Goal: Obtain resource: Download file/media

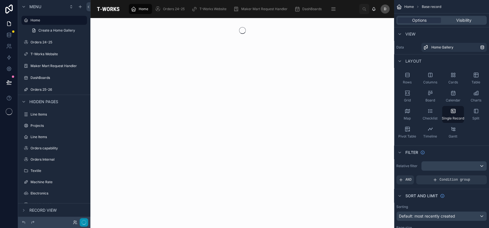
click at [87, 223] on button "button" at bounding box center [84, 222] width 8 height 8
click at [82, 223] on icon "button" at bounding box center [84, 222] width 5 height 5
click at [81, 223] on button "Done" at bounding box center [81, 223] width 13 height 8
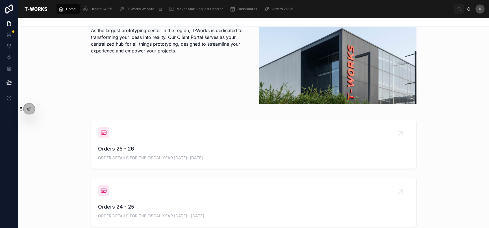
scroll to position [145, 0]
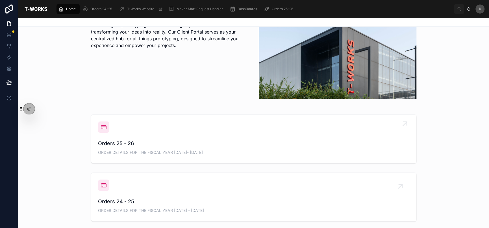
click at [275, 145] on span "Orders 25 - 26" at bounding box center [253, 144] width 311 height 8
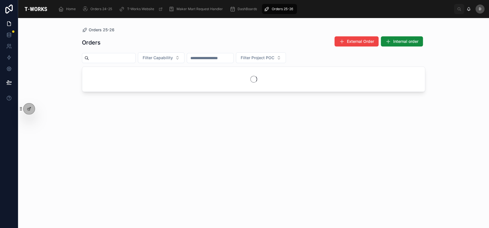
click at [133, 62] on input "text" at bounding box center [112, 58] width 46 height 8
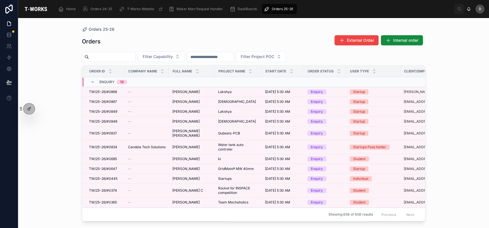
click at [146, 44] on div "Orders External Order Internal order" at bounding box center [253, 41] width 343 height 13
click at [131, 55] on input "text" at bounding box center [112, 57] width 46 height 8
click at [203, 43] on div "Orders External Order Internal order" at bounding box center [253, 41] width 343 height 13
drag, startPoint x: 148, startPoint y: 56, endPoint x: 127, endPoint y: 53, distance: 21.4
click at [127, 53] on div "Filter Capability Filter Project POC" at bounding box center [253, 56] width 343 height 11
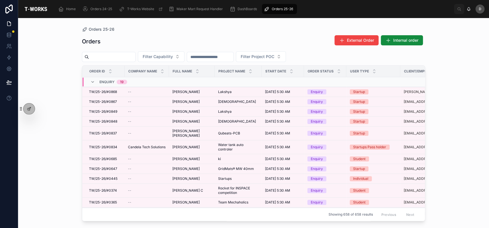
click at [127, 53] on input "text" at bounding box center [112, 57] width 46 height 8
click at [125, 53] on input "text" at bounding box center [112, 57] width 46 height 8
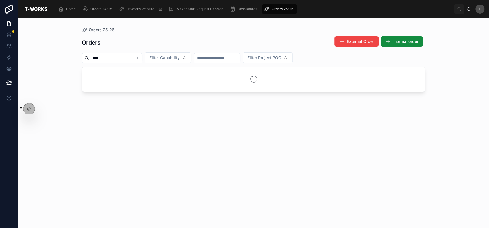
type input "****"
click at [174, 38] on div "Orders External Order Internal order" at bounding box center [253, 42] width 343 height 13
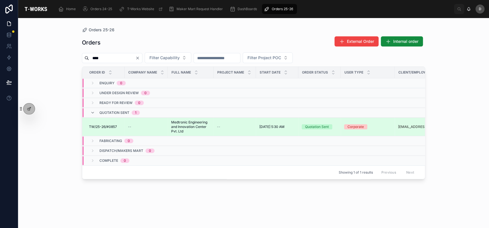
click at [197, 129] on span "Medtronic Engineering and Innovation Center Pvt. Ltd" at bounding box center [190, 127] width 39 height 14
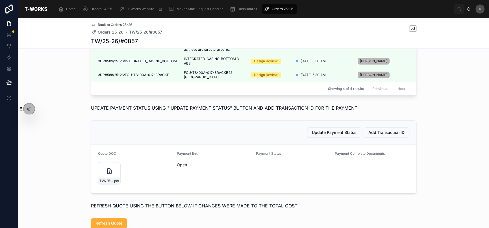
scroll to position [264, 0]
click at [101, 184] on div "TW/25-26/#0857 .pdf" at bounding box center [109, 173] width 23 height 23
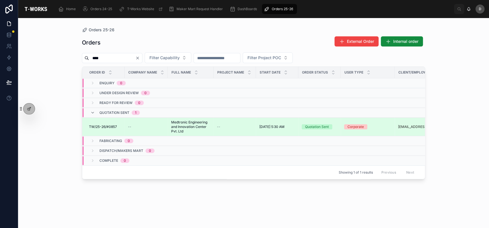
click at [141, 127] on div "--" at bounding box center [146, 127] width 36 height 5
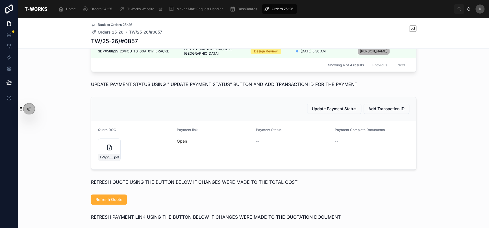
scroll to position [290, 0]
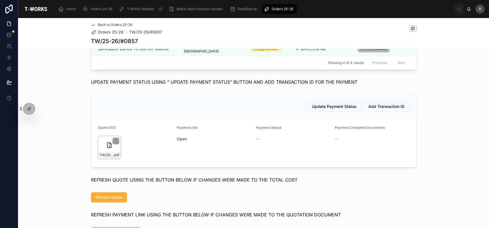
click at [100, 159] on div "TW/25-26/#0857 .pdf" at bounding box center [109, 147] width 23 height 23
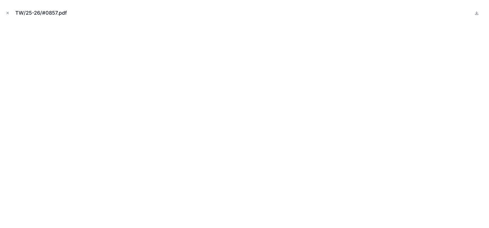
click at [0, 5] on div "TW/25-26/#0857.pdf" at bounding box center [244, 114] width 489 height 228
click at [7, 12] on icon "Close modal" at bounding box center [8, 13] width 4 height 4
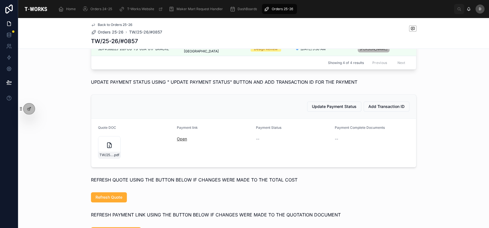
click at [181, 141] on link "Open" at bounding box center [182, 139] width 10 height 5
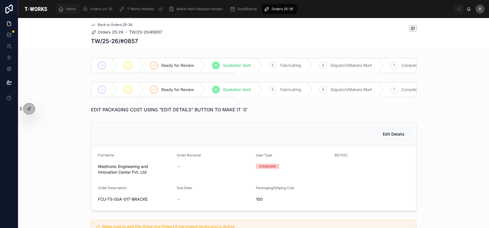
drag, startPoint x: 69, startPoint y: 19, endPoint x: 67, endPoint y: 12, distance: 7.6
click at [67, 12] on div "Home Orders 24-25 T-Works Website Maker Mart Request Handler DashBoards Orders …" at bounding box center [253, 114] width 470 height 228
click at [67, 12] on div "Home" at bounding box center [68, 9] width 20 height 9
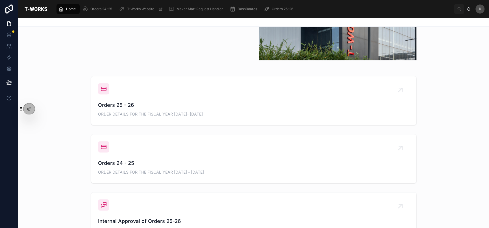
scroll to position [203, 0]
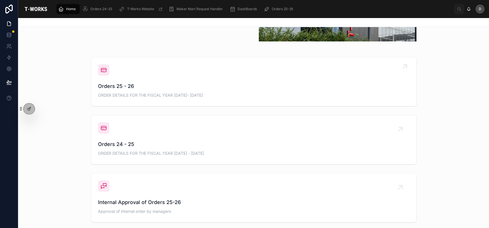
click at [184, 88] on span "Orders 25 - 26" at bounding box center [253, 86] width 311 height 8
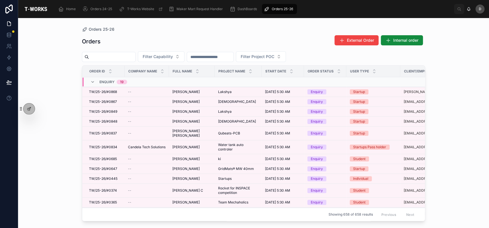
click at [127, 56] on input "text" at bounding box center [112, 57] width 46 height 8
click at [62, 152] on div "Orders 25-26 Orders External Order Internal order Filter Capability Filter Proj…" at bounding box center [253, 123] width 470 height 210
click at [271, 33] on div "Orders External Order Internal order Filter Capability Filter Project POC Order…" at bounding box center [253, 127] width 343 height 190
click at [125, 55] on input "text" at bounding box center [112, 57] width 46 height 8
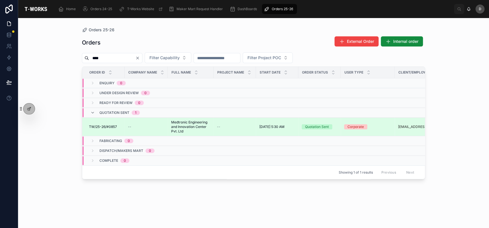
type input "****"
click at [154, 123] on td "--" at bounding box center [145, 127] width 43 height 18
click at [156, 127] on div "--" at bounding box center [146, 127] width 36 height 5
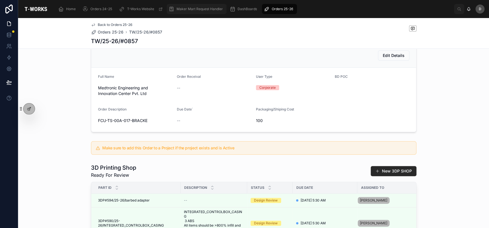
scroll to position [85, 0]
